Goal: Transaction & Acquisition: Register for event/course

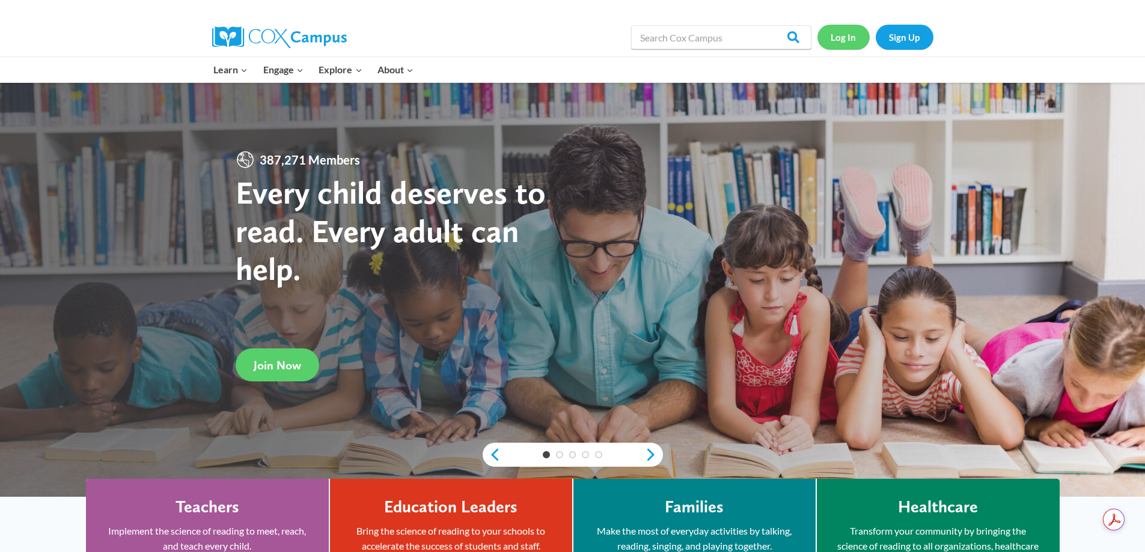
click at [841, 39] on link "Log In" at bounding box center [843, 37] width 52 height 25
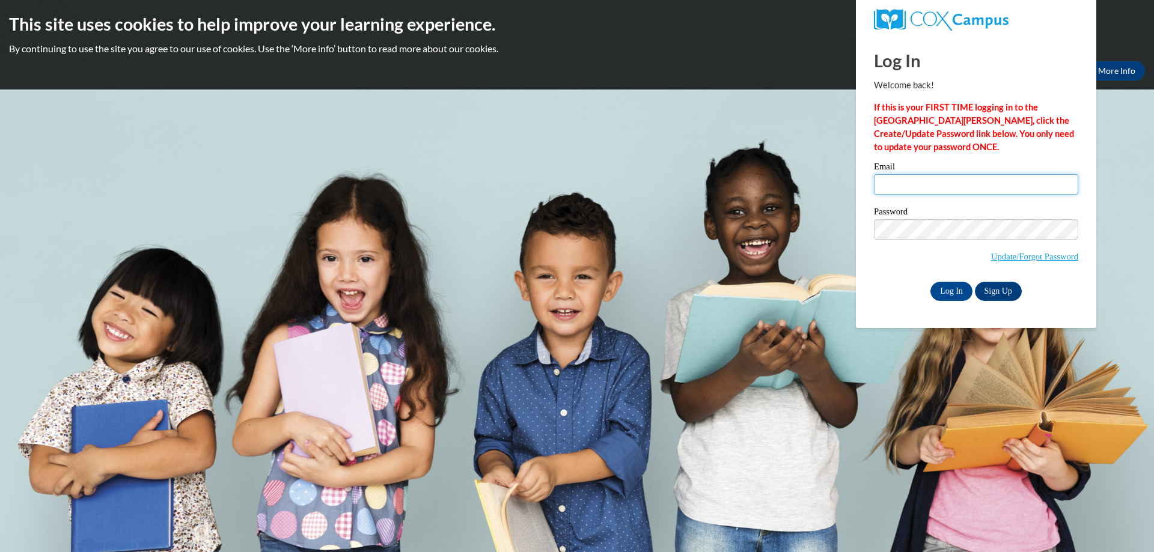
click at [895, 186] on input "Email" at bounding box center [976, 184] width 204 height 20
type input "schroedersara@aasd.k12.wi.us"
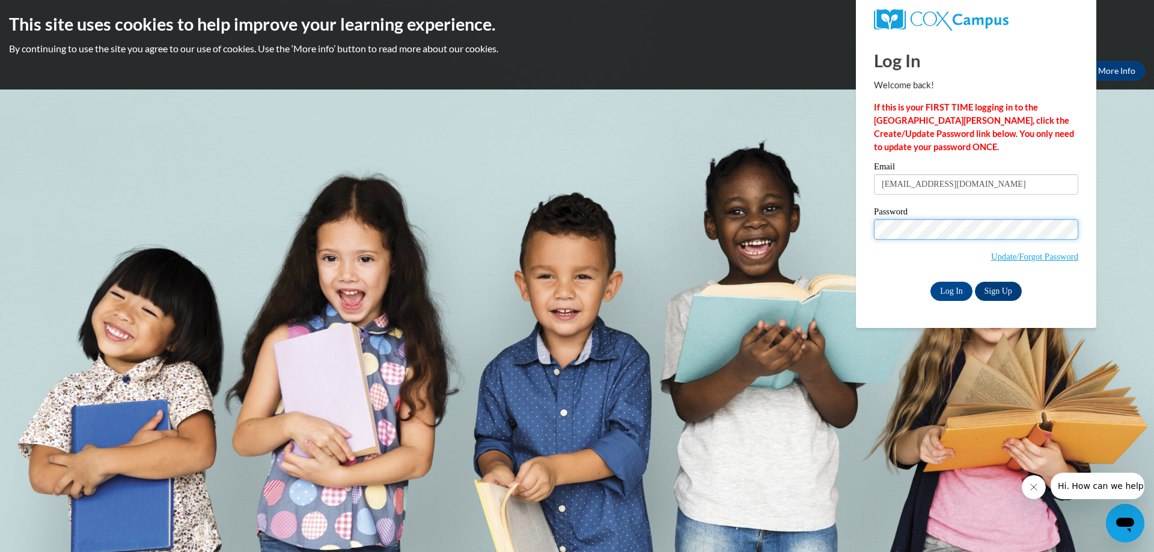
click at [930, 282] on input "Log In" at bounding box center [951, 291] width 42 height 19
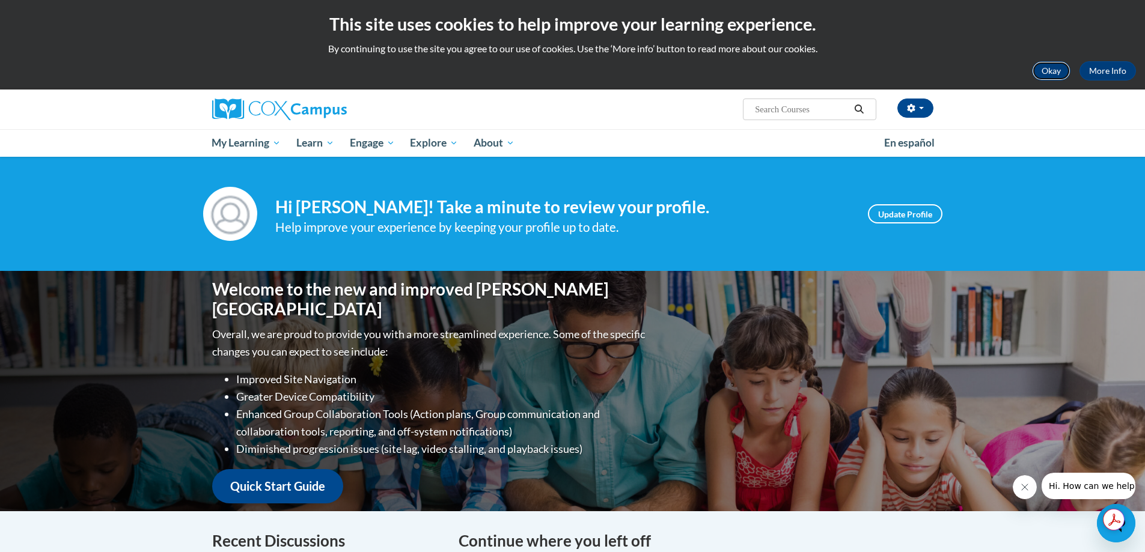
click at [1062, 70] on button "Okay" at bounding box center [1051, 70] width 38 height 19
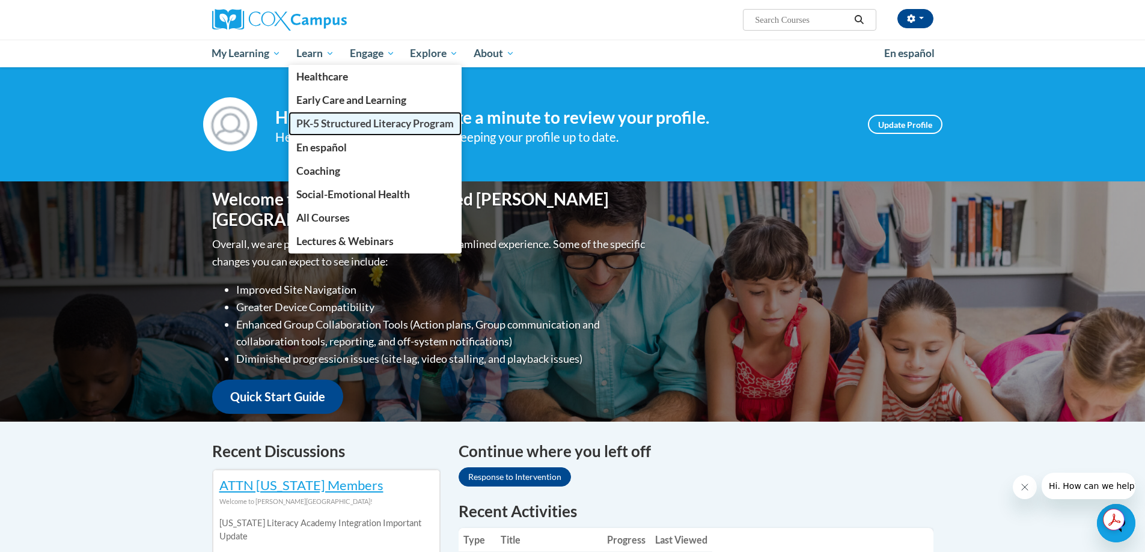
click at [372, 121] on span "PK-5 Structured Literacy Program" at bounding box center [374, 123] width 157 height 13
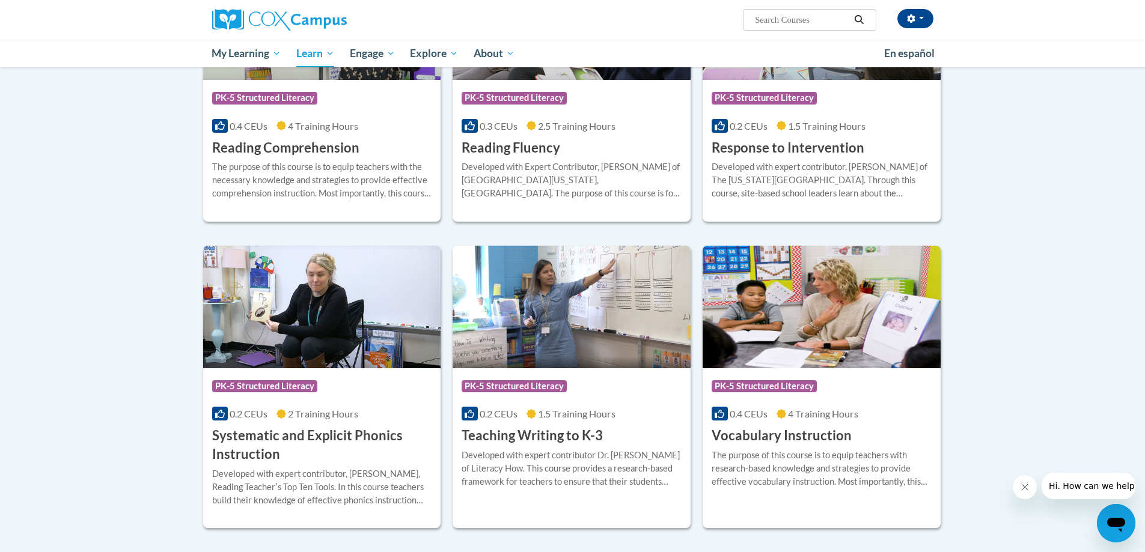
scroll to position [1262, 0]
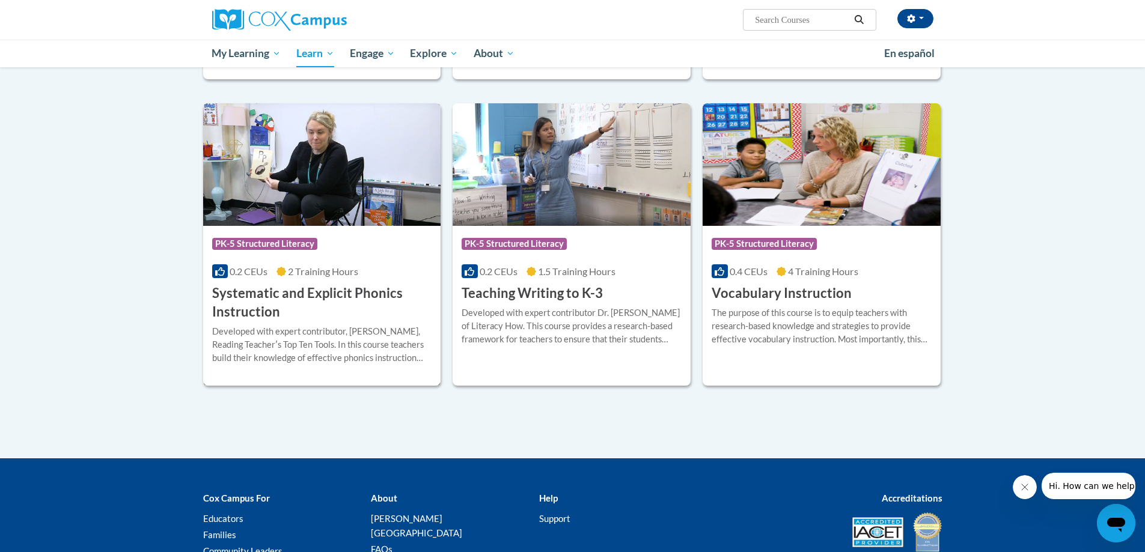
click at [285, 297] on h3 "Systematic and Explicit Phonics Instruction" at bounding box center [322, 302] width 220 height 37
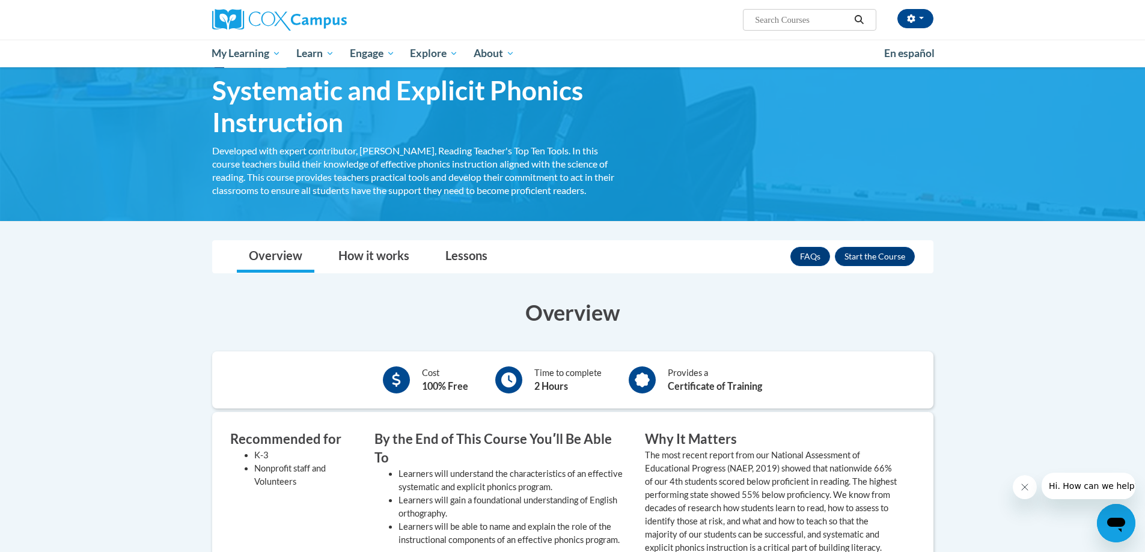
scroll to position [120, 0]
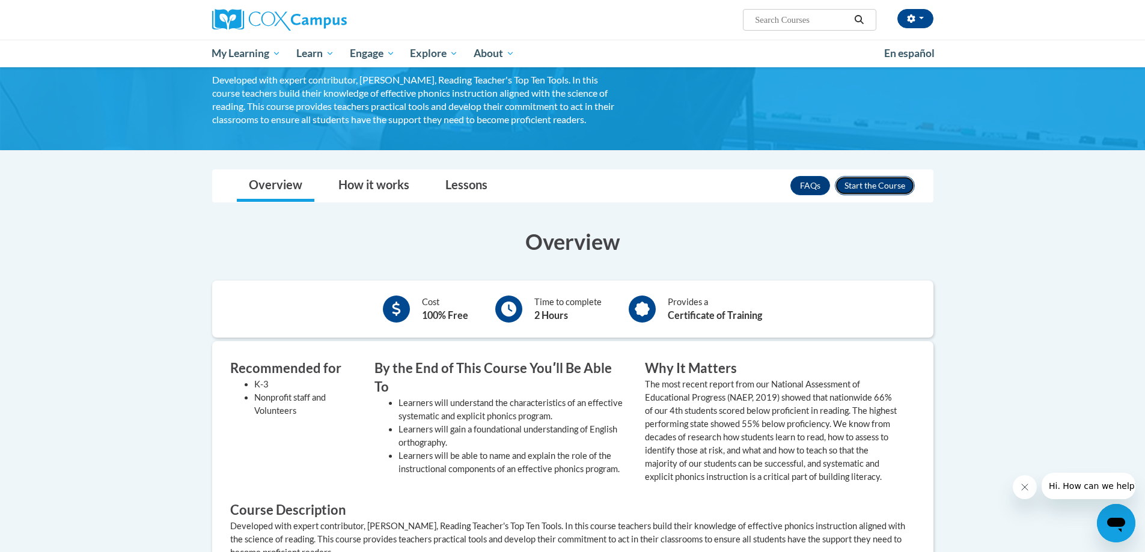
click at [872, 181] on button "Enroll" at bounding box center [875, 185] width 80 height 19
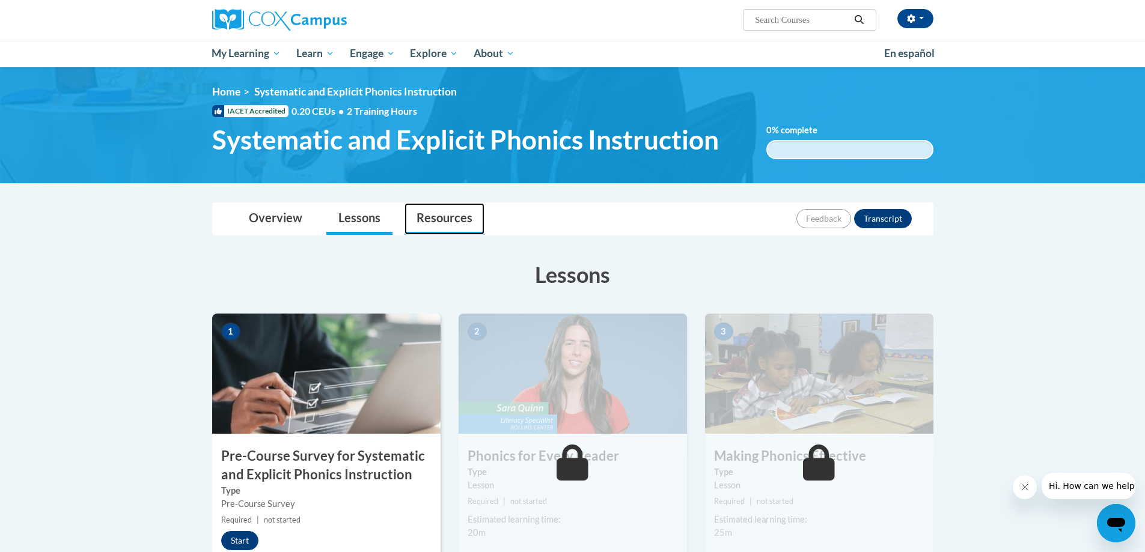
click at [451, 221] on link "Resources" at bounding box center [444, 219] width 80 height 32
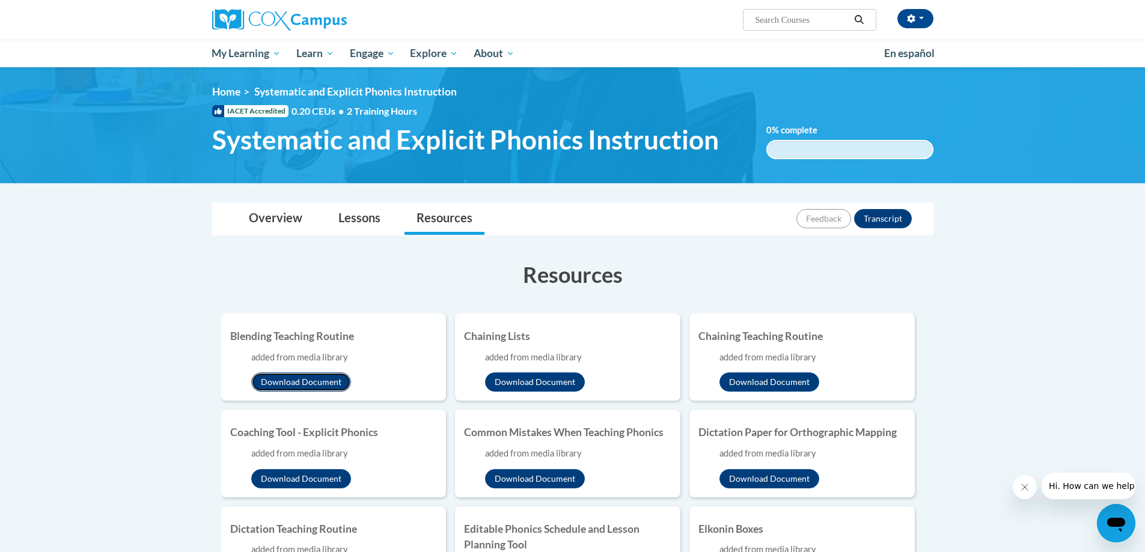
click at [281, 384] on button "Download Document" at bounding box center [301, 381] width 100 height 19
click at [521, 383] on button "Download Document" at bounding box center [535, 381] width 100 height 19
click at [764, 383] on button "Download Document" at bounding box center [769, 381] width 100 height 19
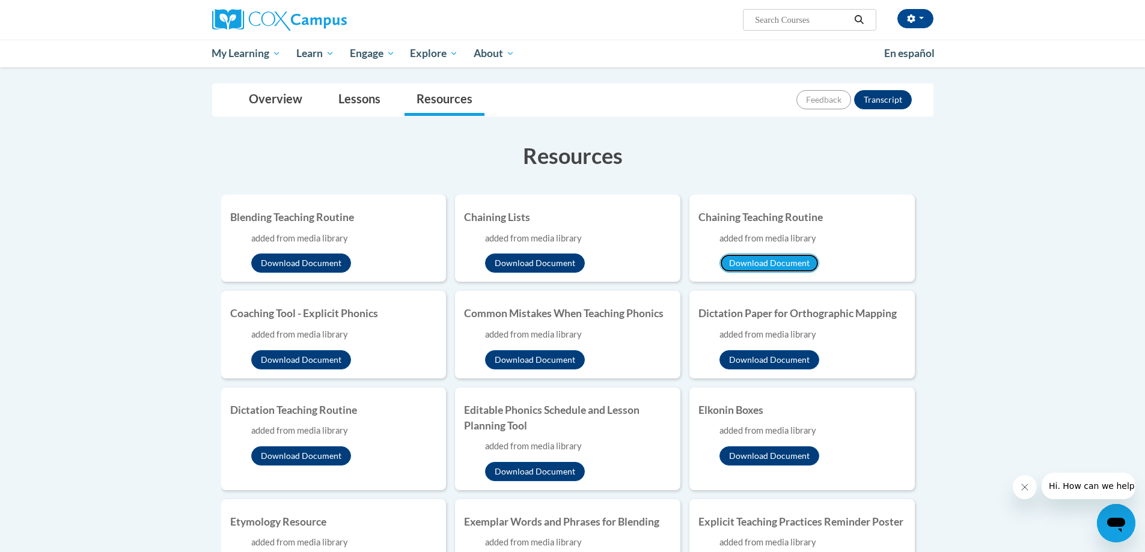
scroll to position [120, 0]
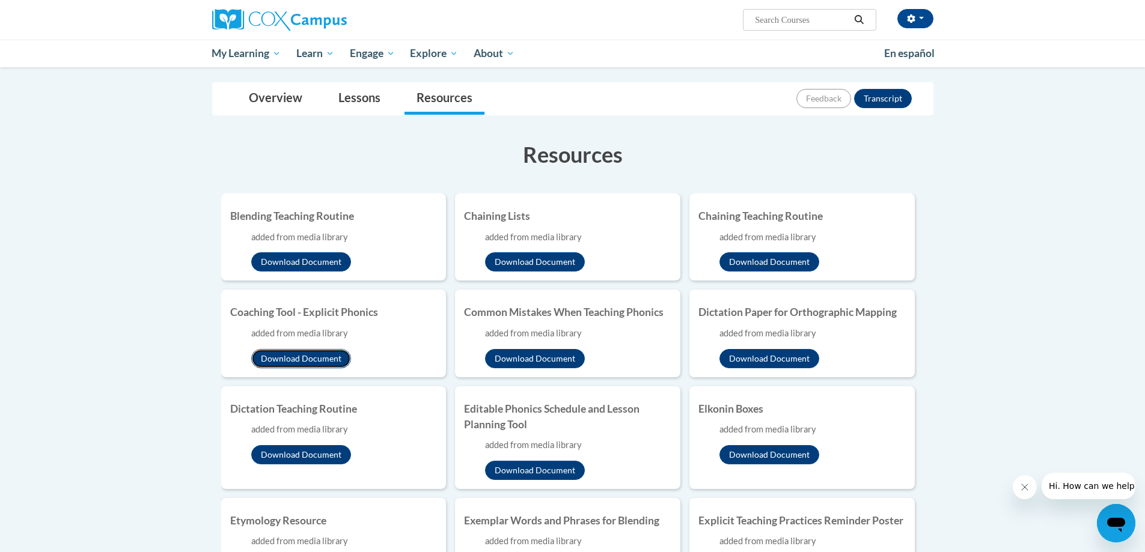
click at [328, 363] on button "Download Document" at bounding box center [301, 358] width 100 height 19
click at [541, 354] on button "Download Document" at bounding box center [535, 358] width 100 height 19
click at [759, 356] on button "Download Document" at bounding box center [769, 358] width 100 height 19
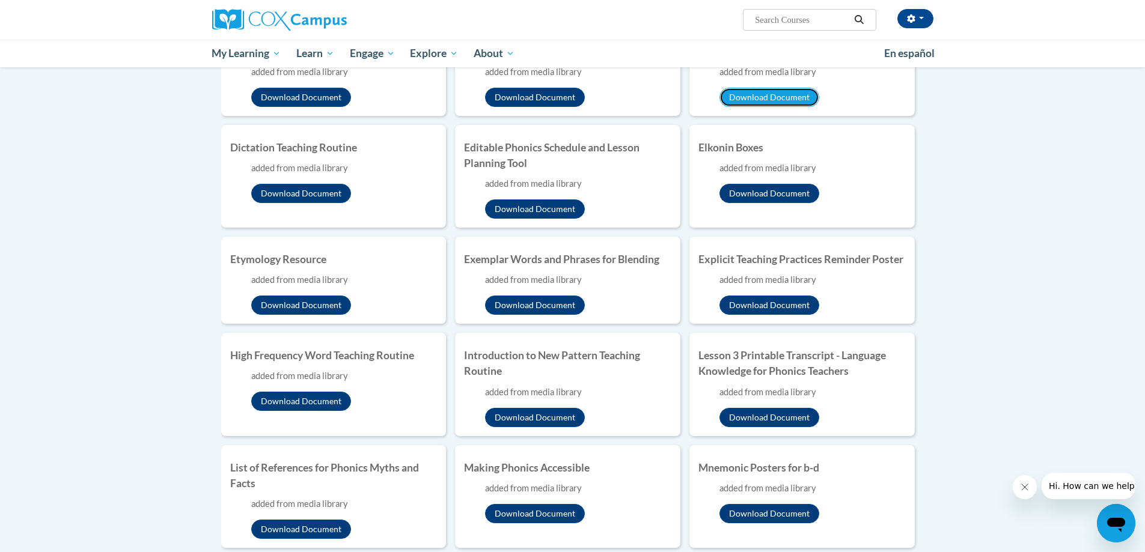
scroll to position [360, 0]
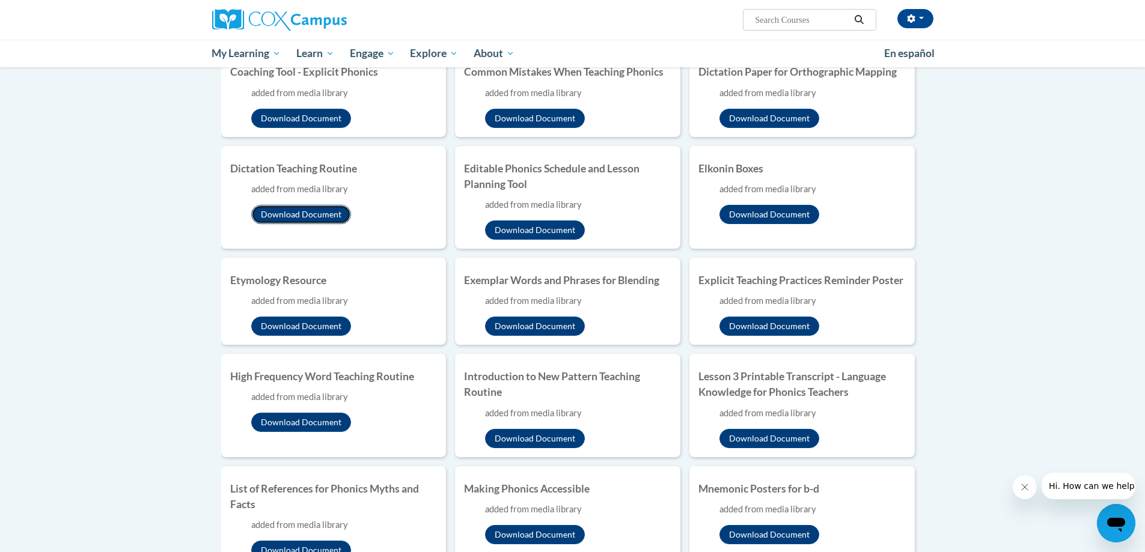
click at [300, 214] on button "Download Document" at bounding box center [301, 214] width 100 height 19
click at [537, 227] on button "Download Document" at bounding box center [535, 229] width 100 height 19
click at [769, 212] on button "Download Document" at bounding box center [769, 214] width 100 height 19
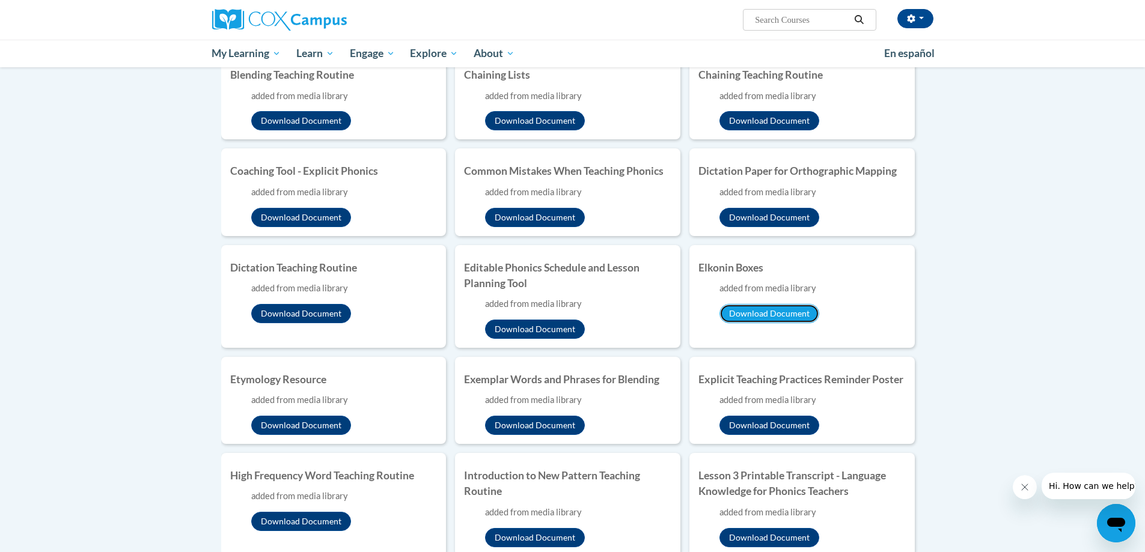
scroll to position [240, 0]
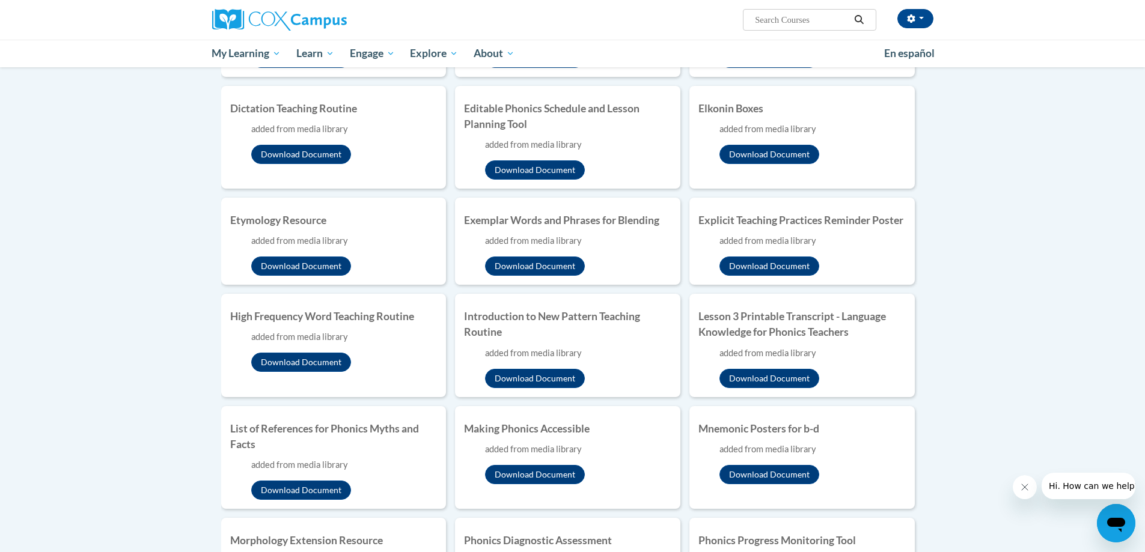
scroll to position [481, 0]
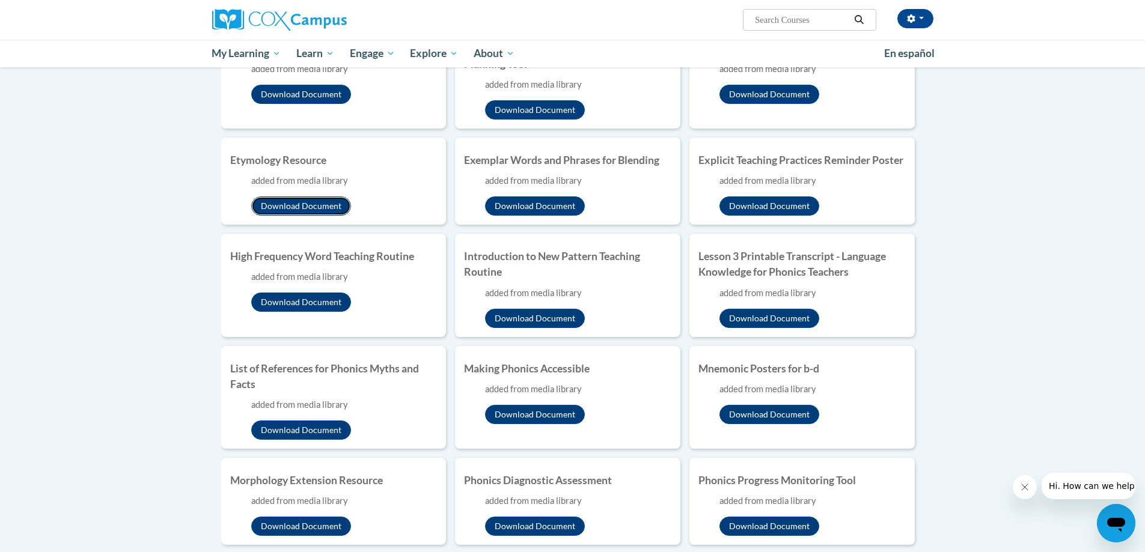
click at [297, 199] on button "Download Document" at bounding box center [301, 205] width 100 height 19
click at [530, 207] on button "Download Document" at bounding box center [535, 205] width 100 height 19
click at [752, 203] on button "Download Document" at bounding box center [769, 205] width 100 height 19
click at [295, 302] on button "Download Document" at bounding box center [301, 302] width 100 height 19
click at [546, 314] on button "Download Document" at bounding box center [535, 318] width 100 height 19
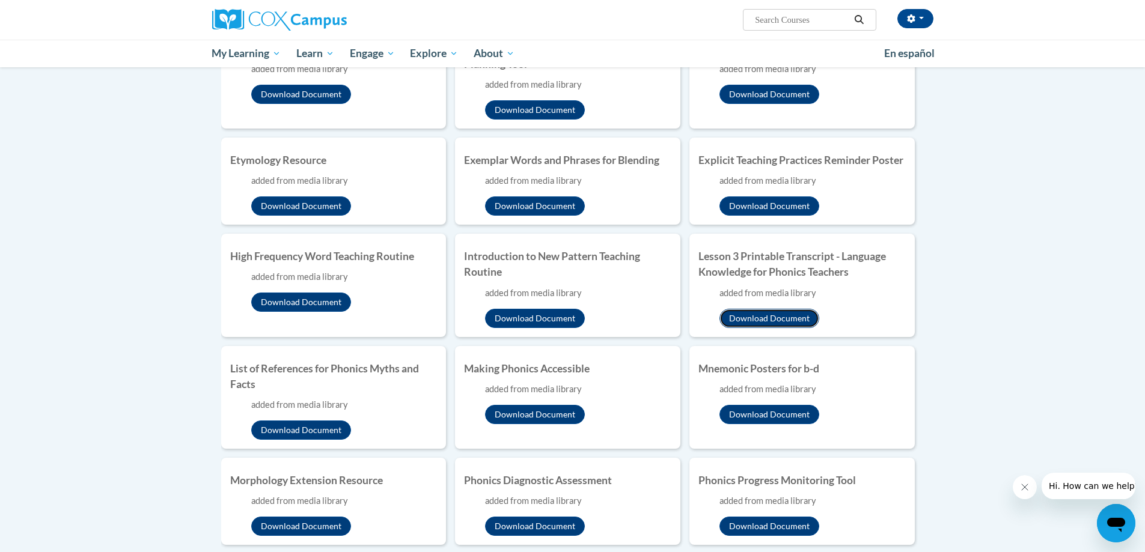
click at [750, 315] on button "Download Document" at bounding box center [769, 318] width 100 height 19
click at [311, 428] on button "Download Document" at bounding box center [301, 430] width 100 height 19
click at [524, 415] on button "Download Document" at bounding box center [535, 414] width 100 height 19
click at [756, 407] on button "Download Document" at bounding box center [769, 414] width 100 height 19
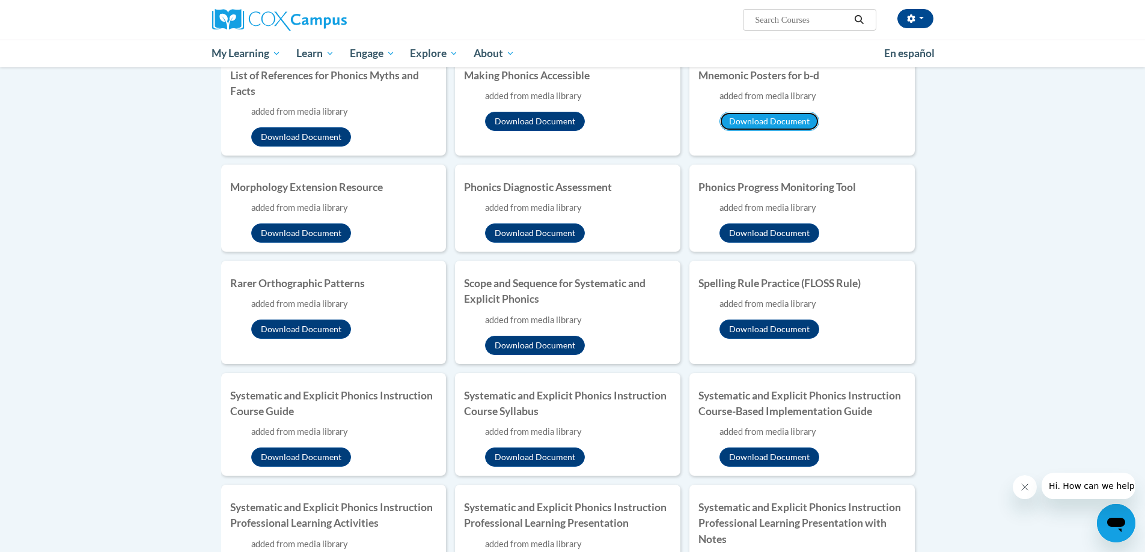
scroll to position [781, 0]
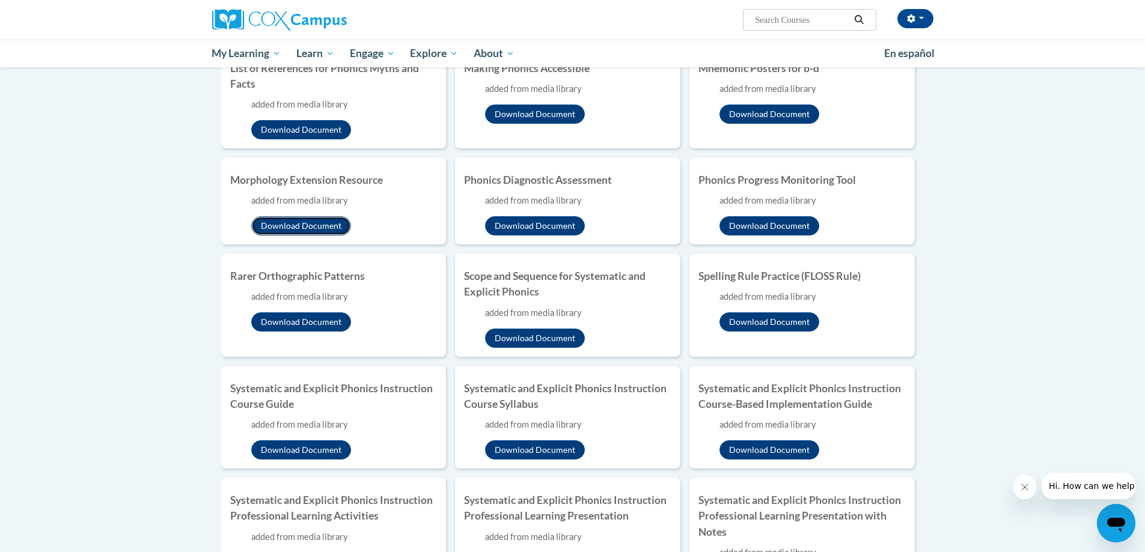
click at [287, 225] on button "Download Document" at bounding box center [301, 225] width 100 height 19
click at [534, 225] on button "Download Document" at bounding box center [535, 225] width 100 height 19
click at [756, 228] on button "Download Document" at bounding box center [769, 225] width 100 height 19
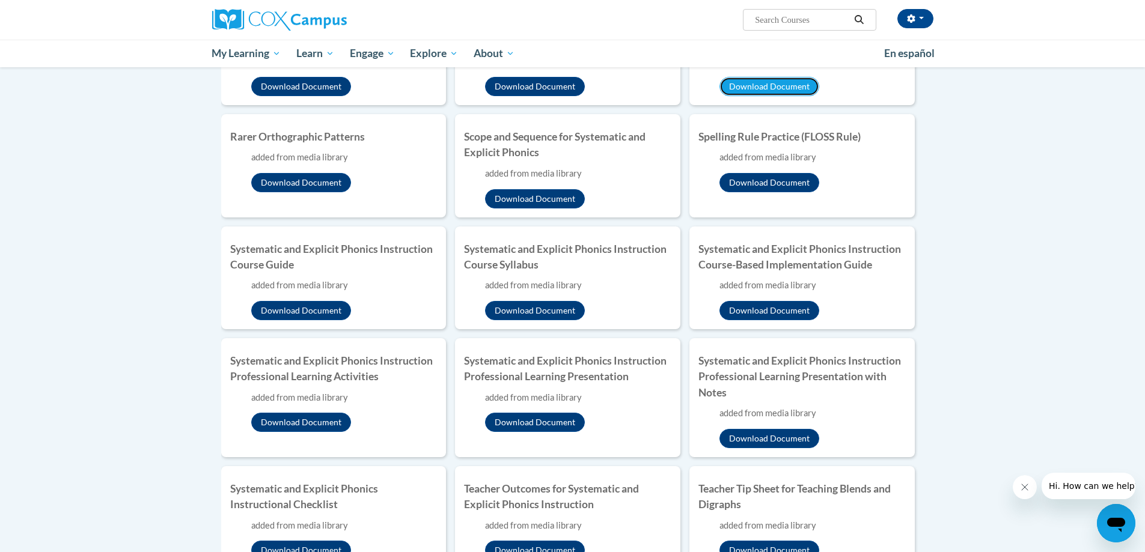
scroll to position [901, 0]
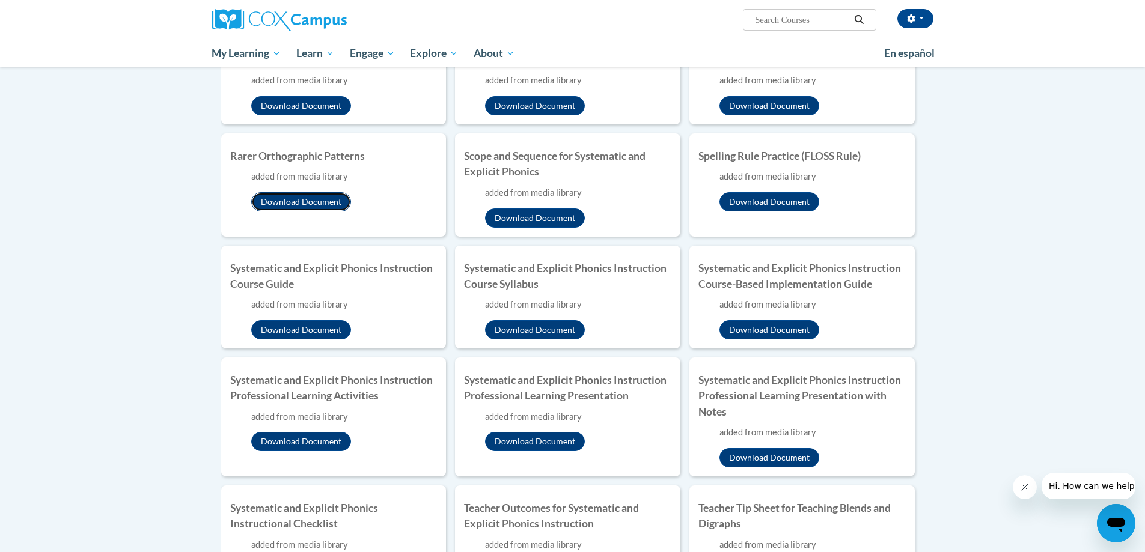
click at [323, 201] on button "Download Document" at bounding box center [301, 201] width 100 height 19
click at [508, 216] on button "Download Document" at bounding box center [535, 217] width 100 height 19
click at [770, 200] on button "Download Document" at bounding box center [769, 201] width 100 height 19
click at [300, 327] on button "Download Document" at bounding box center [301, 329] width 100 height 19
click at [540, 330] on button "Download Document" at bounding box center [535, 329] width 100 height 19
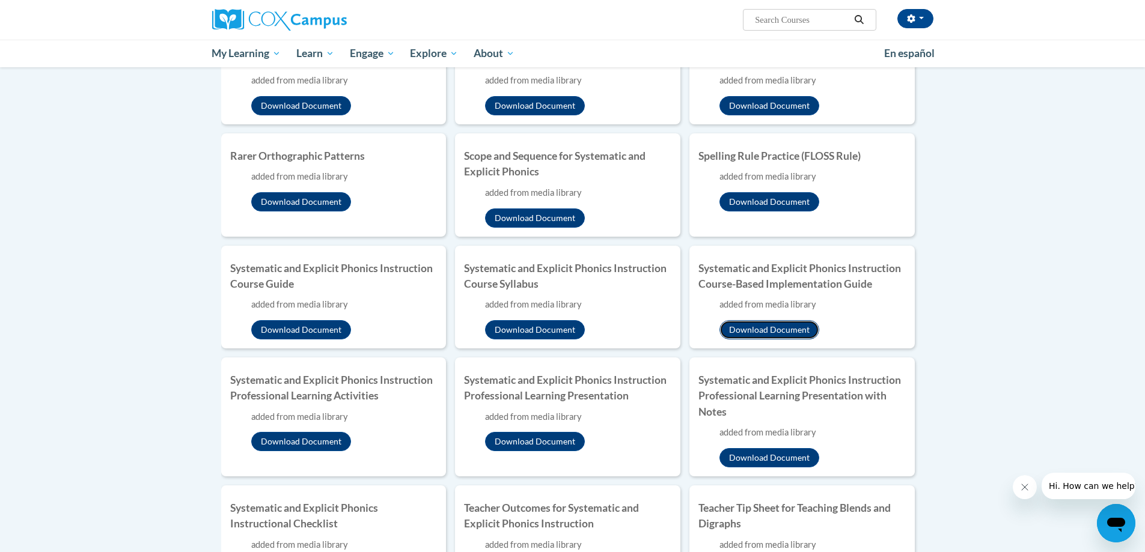
click at [791, 322] on button "Download Document" at bounding box center [769, 329] width 100 height 19
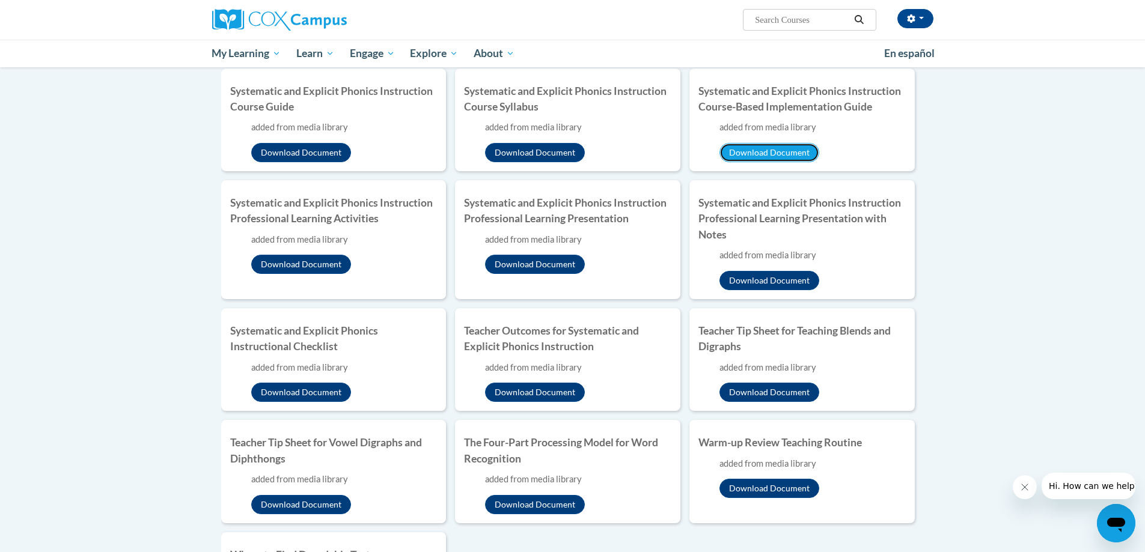
scroll to position [1081, 0]
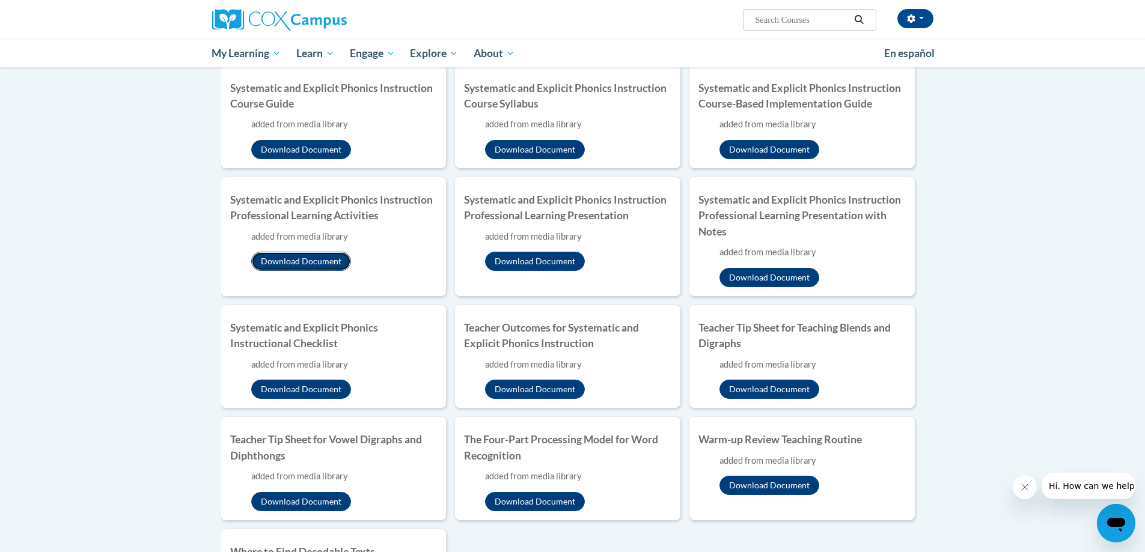
click at [311, 263] on button "Download Document" at bounding box center [301, 261] width 100 height 19
click at [524, 264] on button "Download Document" at bounding box center [535, 261] width 100 height 19
click at [746, 276] on button "Download Document" at bounding box center [769, 277] width 100 height 19
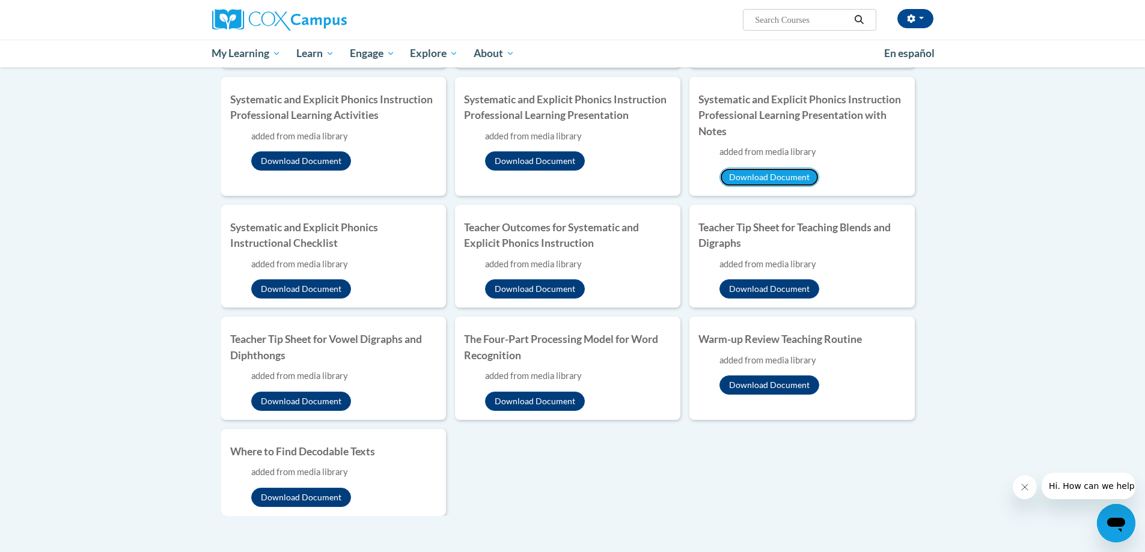
scroll to position [1202, 0]
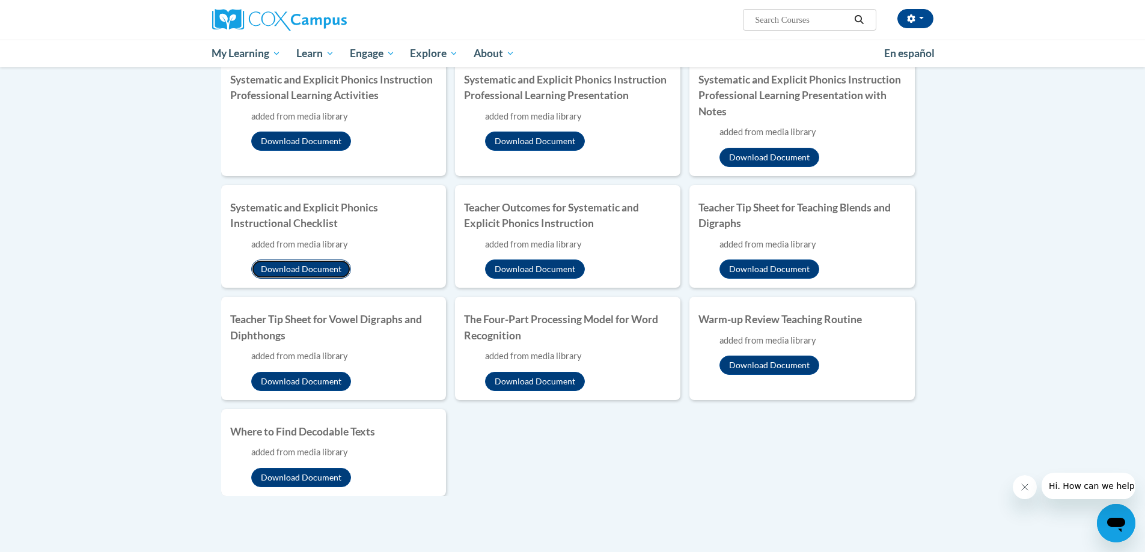
click at [284, 264] on button "Download Document" at bounding box center [301, 269] width 100 height 19
click at [526, 270] on button "Download Document" at bounding box center [535, 269] width 100 height 19
click at [739, 270] on button "Download Document" at bounding box center [769, 269] width 100 height 19
click at [291, 377] on button "Download Document" at bounding box center [301, 381] width 100 height 19
click at [561, 379] on button "Download Document" at bounding box center [535, 381] width 100 height 19
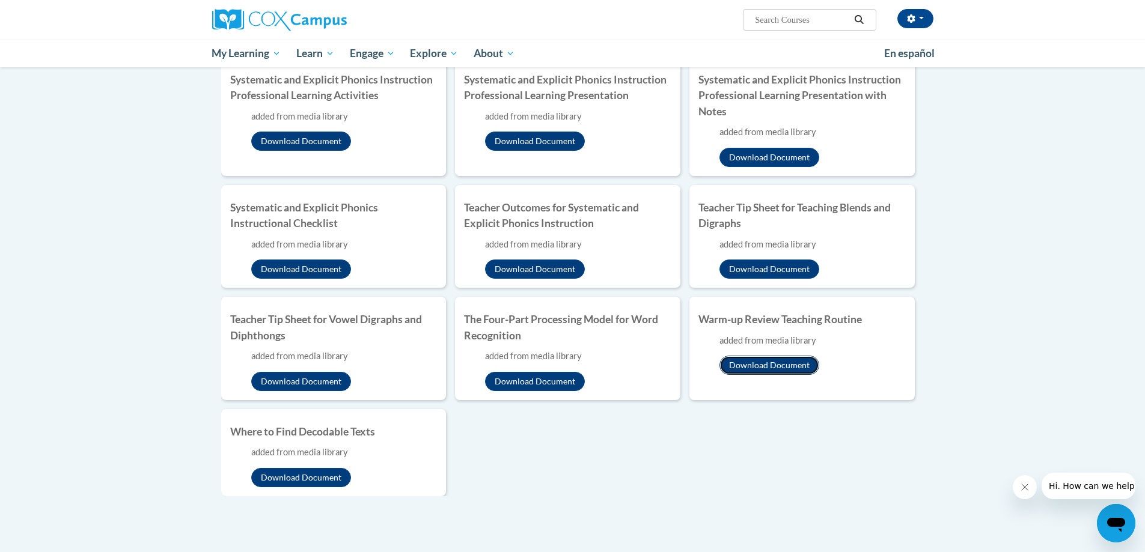
click at [786, 365] on button "Download Document" at bounding box center [769, 365] width 100 height 19
click at [333, 476] on button "Download Document" at bounding box center [301, 477] width 100 height 19
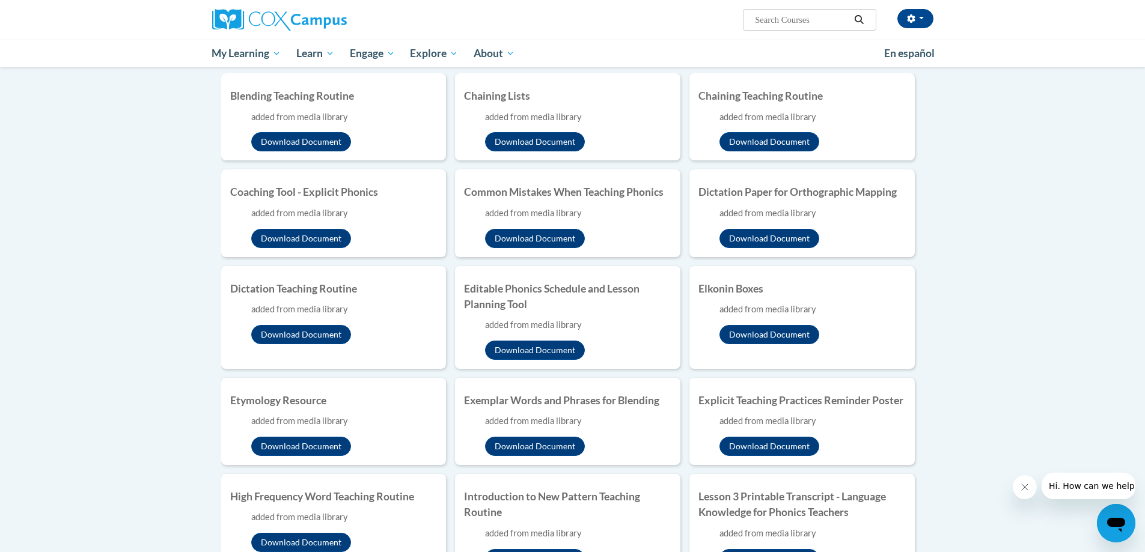
scroll to position [0, 0]
